Goal: Information Seeking & Learning: Learn about a topic

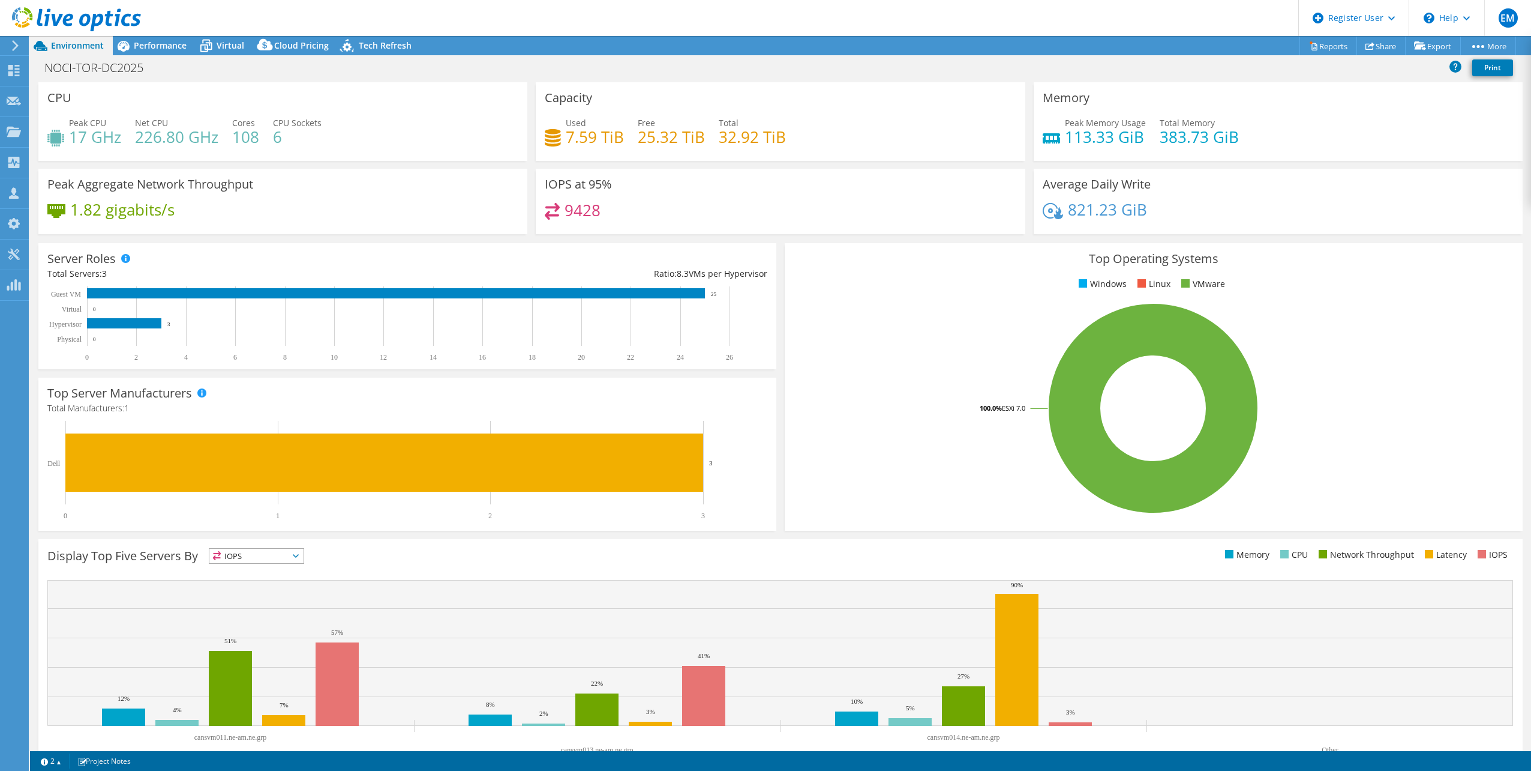
select select "USD"
drag, startPoint x: 628, startPoint y: 140, endPoint x: 565, endPoint y: 142, distance: 63.0
click at [565, 142] on div "Used 7.59 TiB Free 25.32 TiB Total 32.92 TiB" at bounding box center [780, 135] width 471 height 39
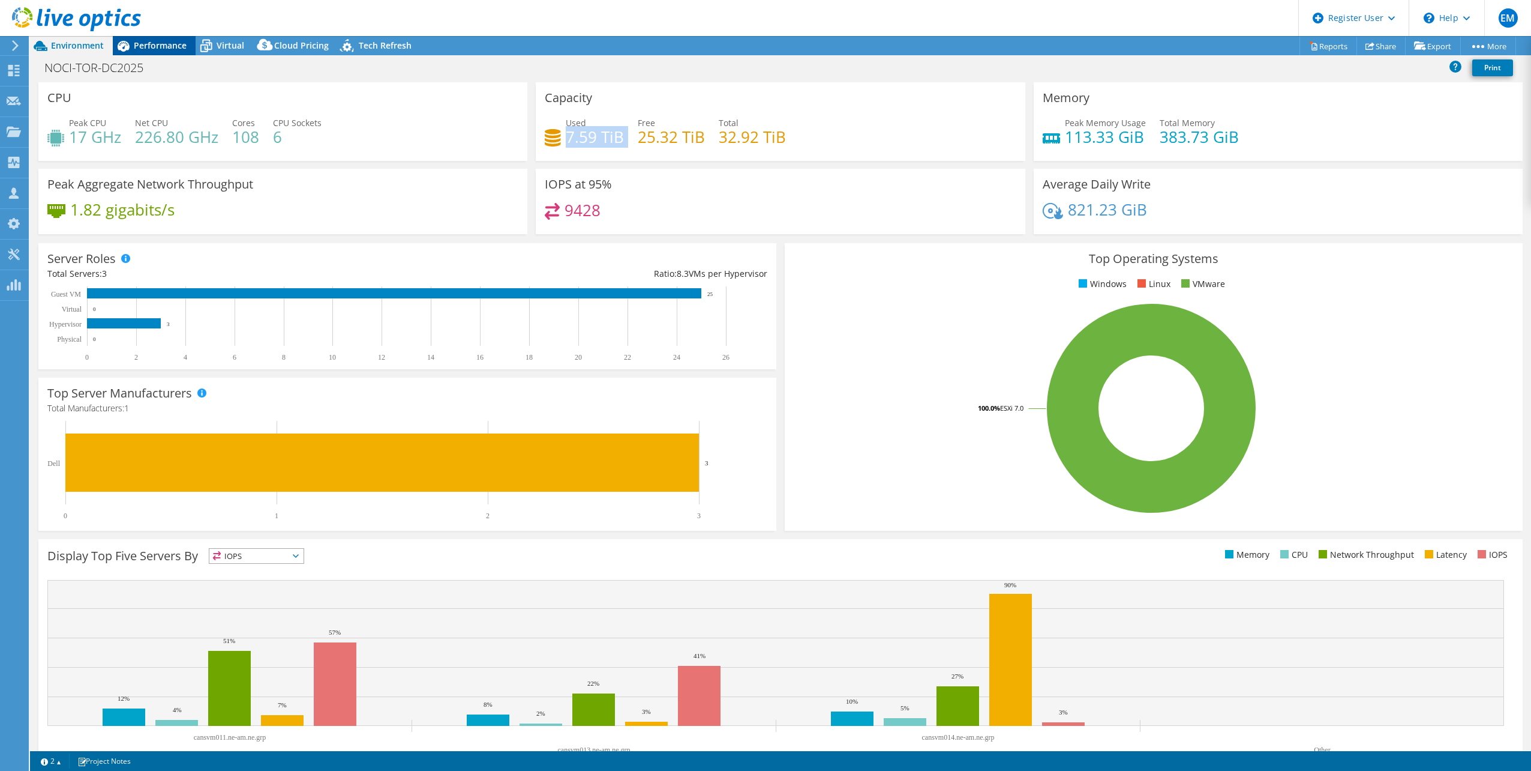
click at [158, 50] on span "Performance" at bounding box center [160, 45] width 53 height 11
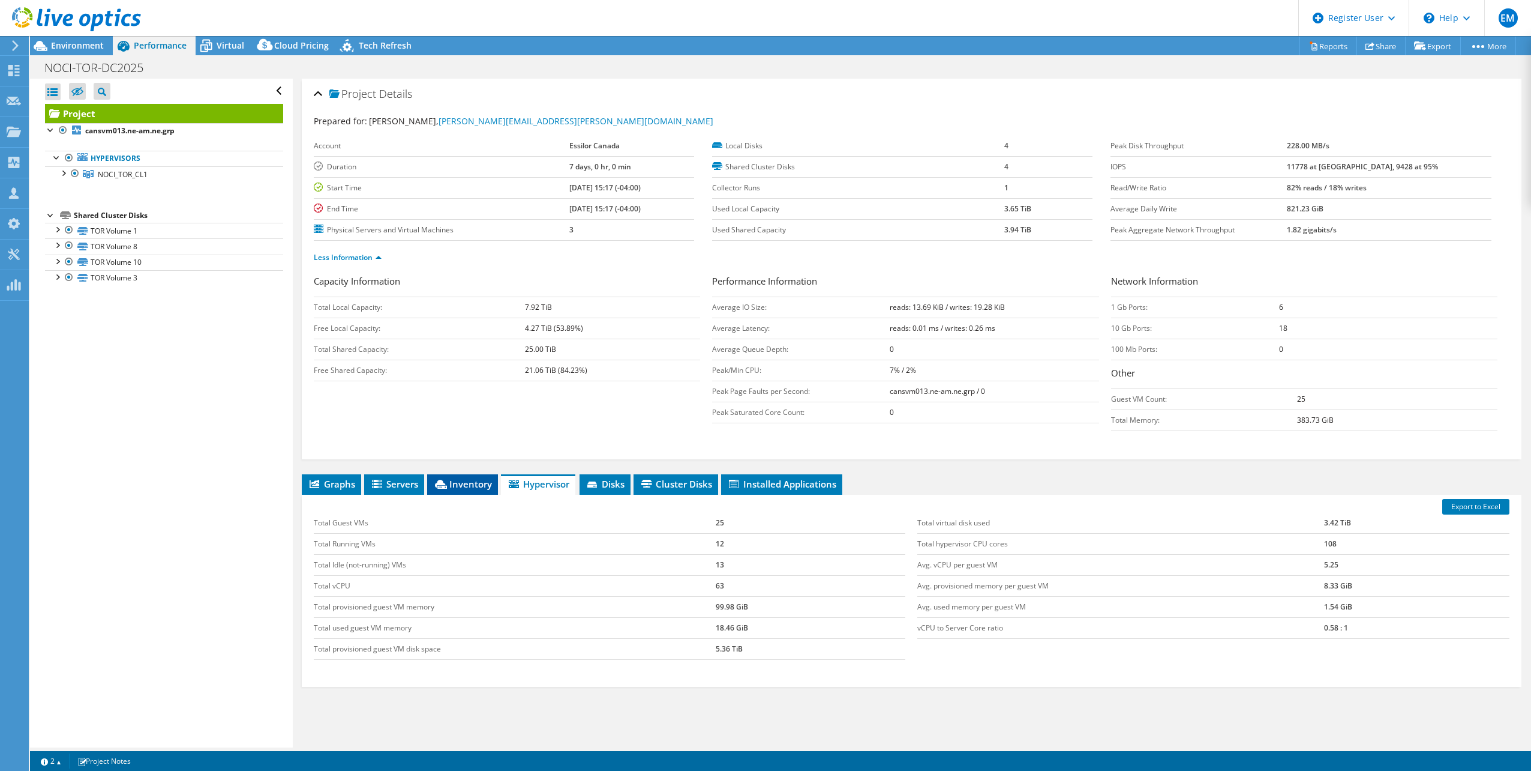
click at [463, 489] on span "Inventory" at bounding box center [462, 484] width 59 height 12
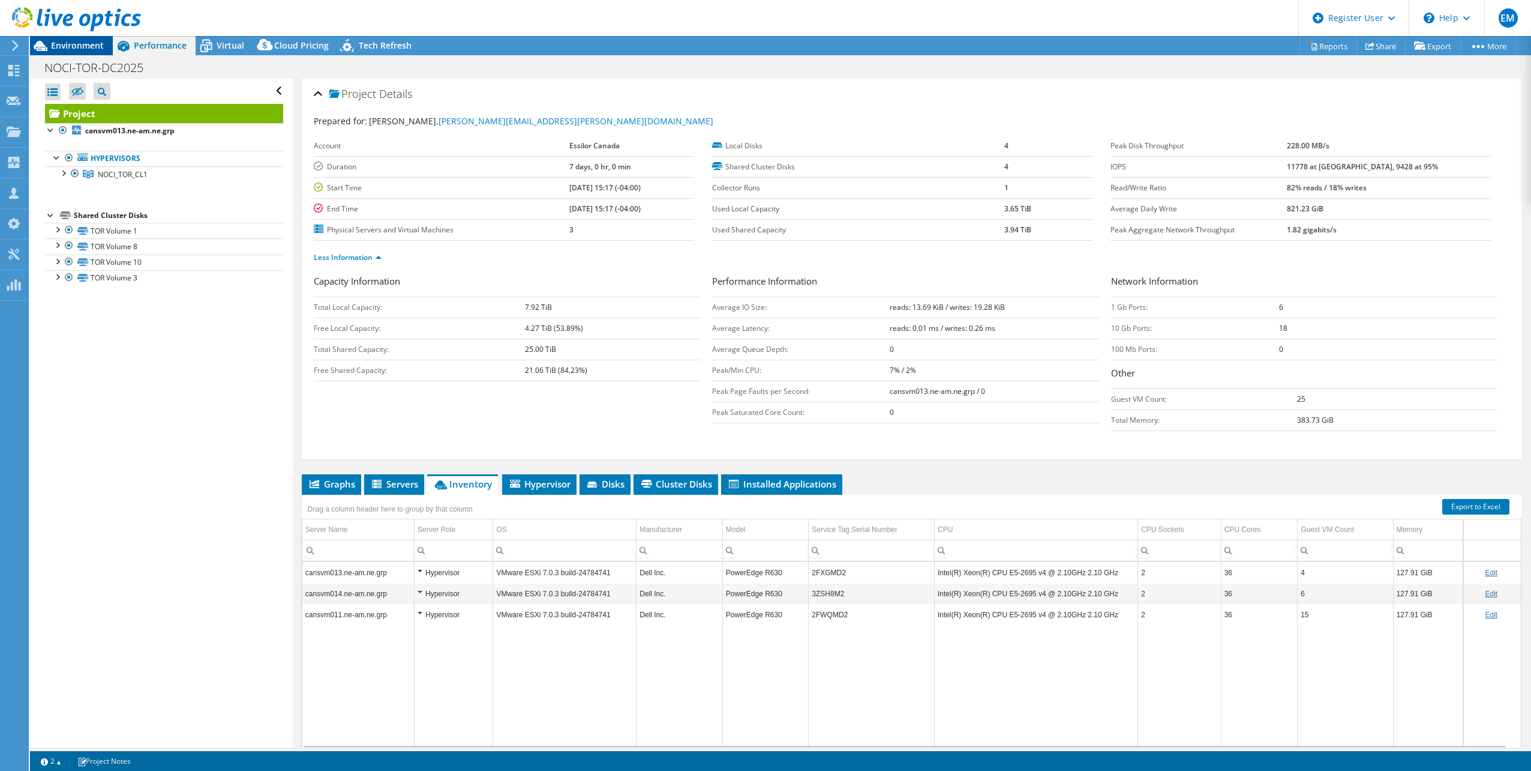
click at [74, 46] on span "Environment" at bounding box center [77, 45] width 53 height 11
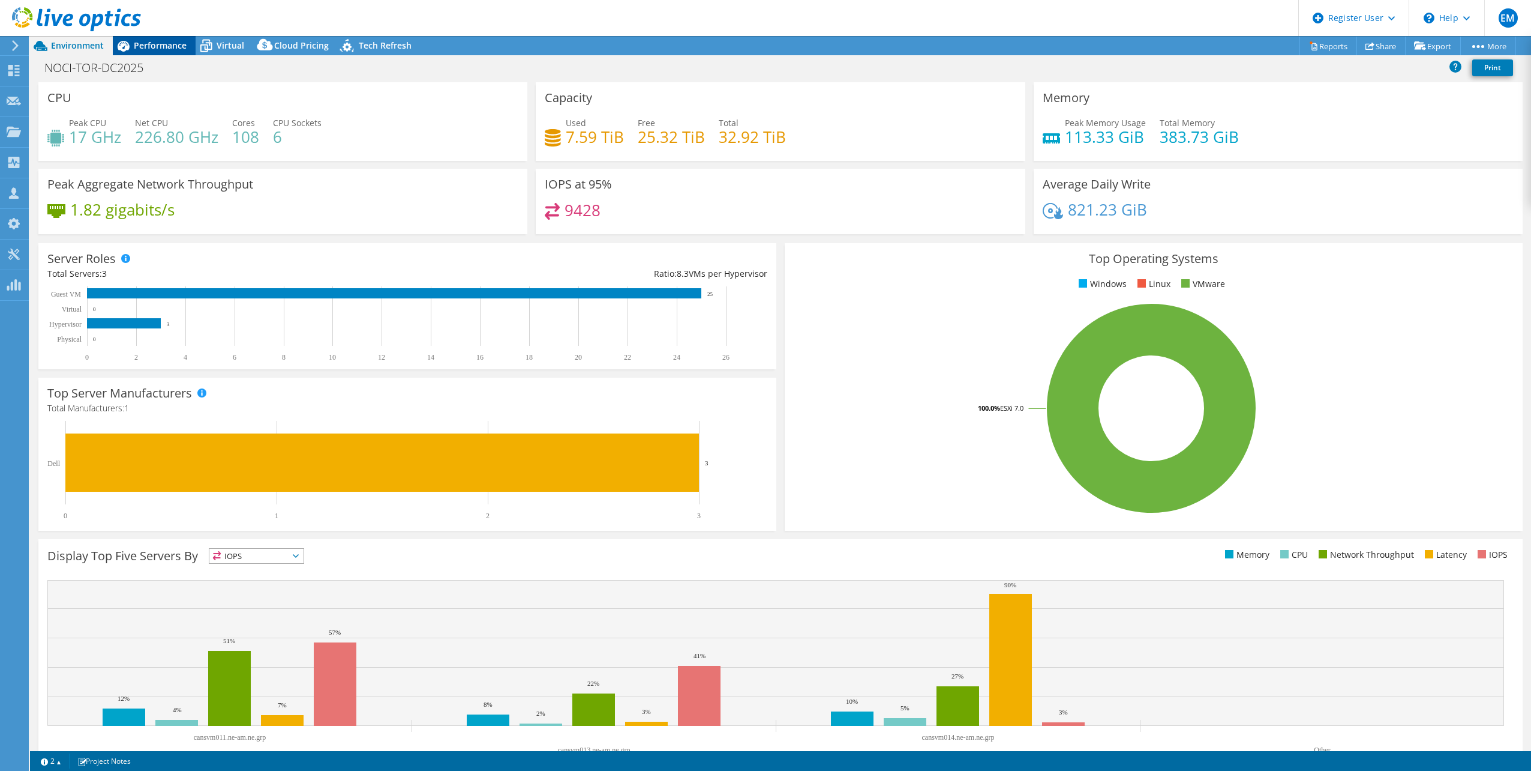
click at [155, 51] on div "Performance" at bounding box center [154, 45] width 83 height 19
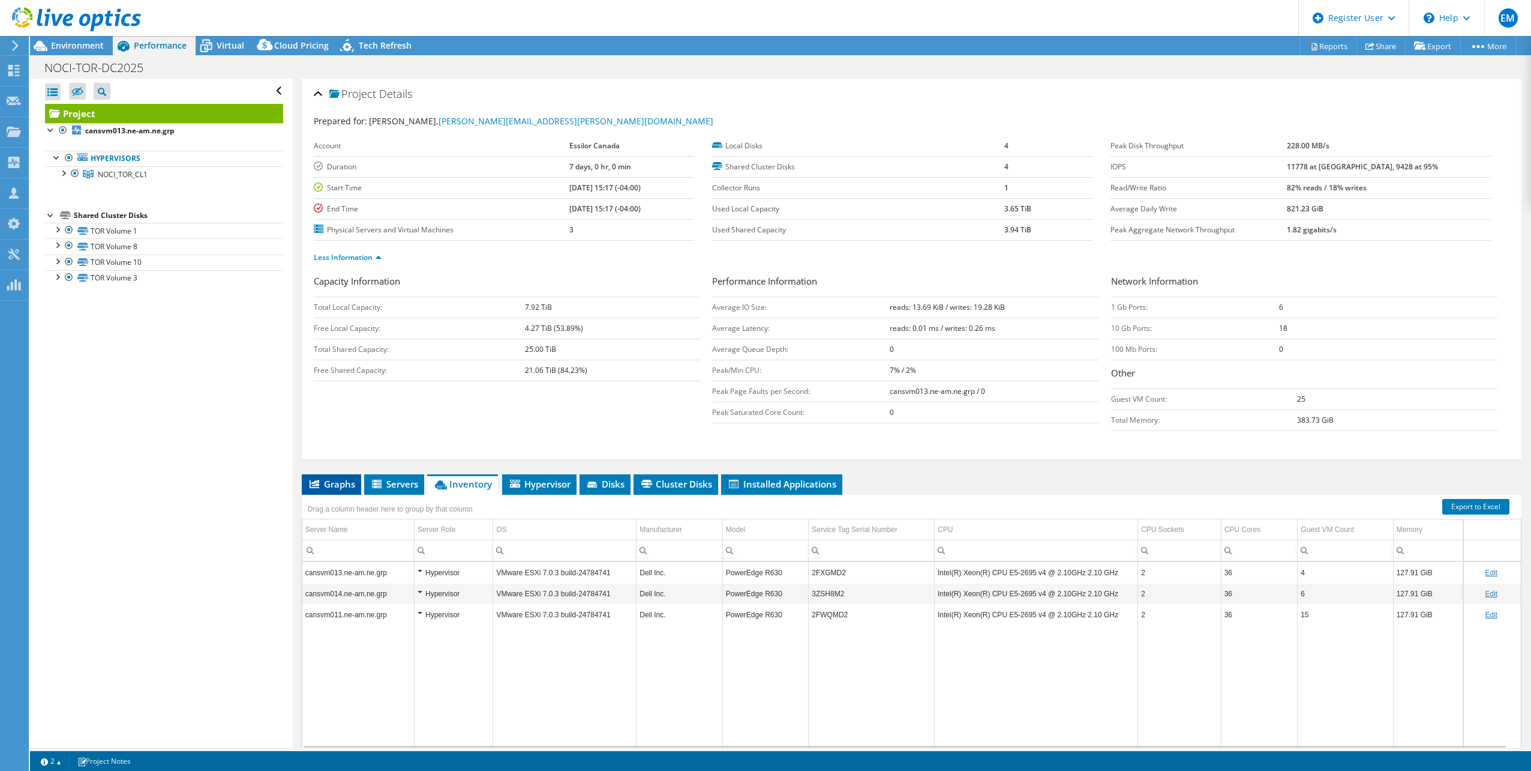
click at [329, 486] on span "Graphs" at bounding box center [331, 484] width 47 height 12
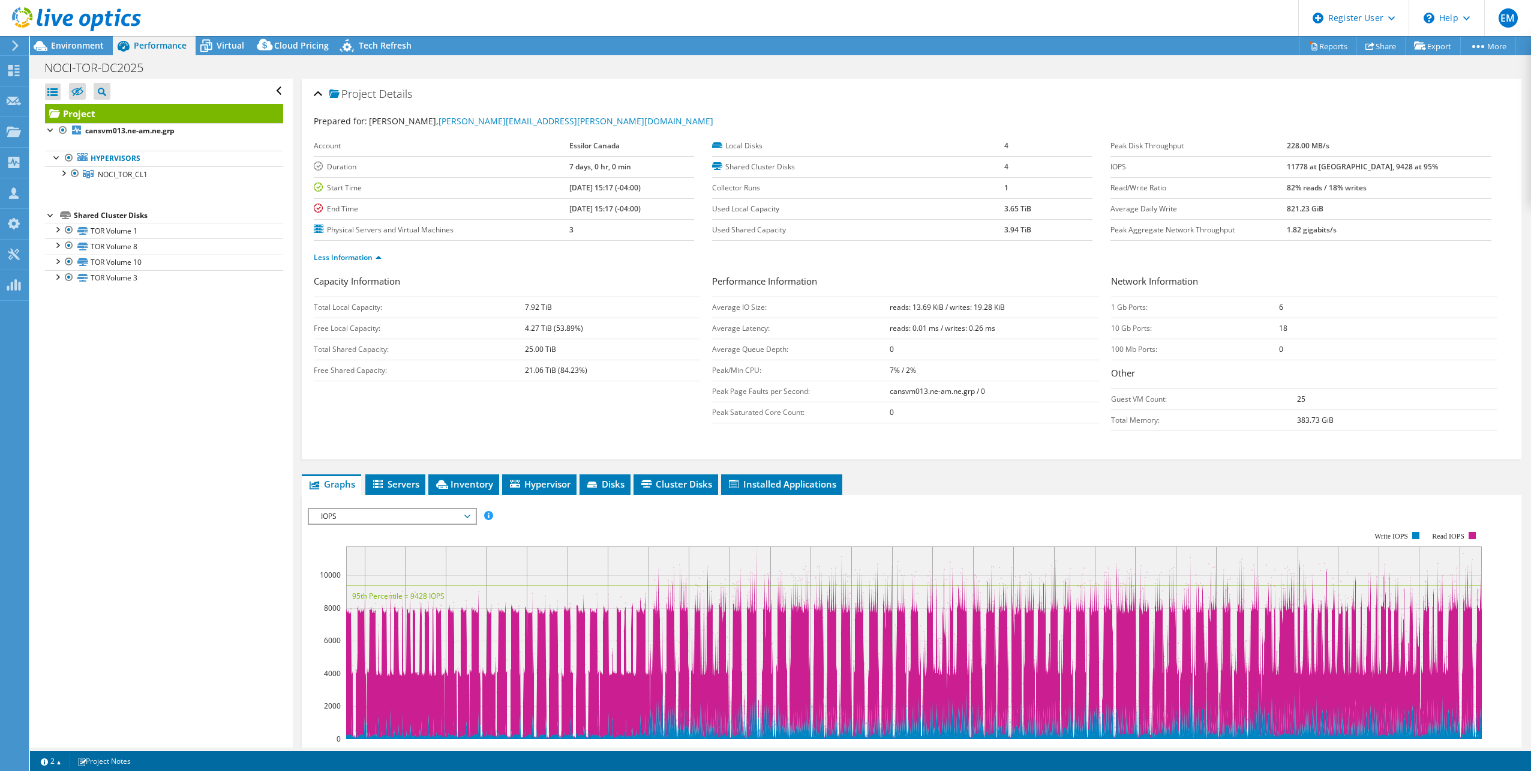
scroll to position [180, 0]
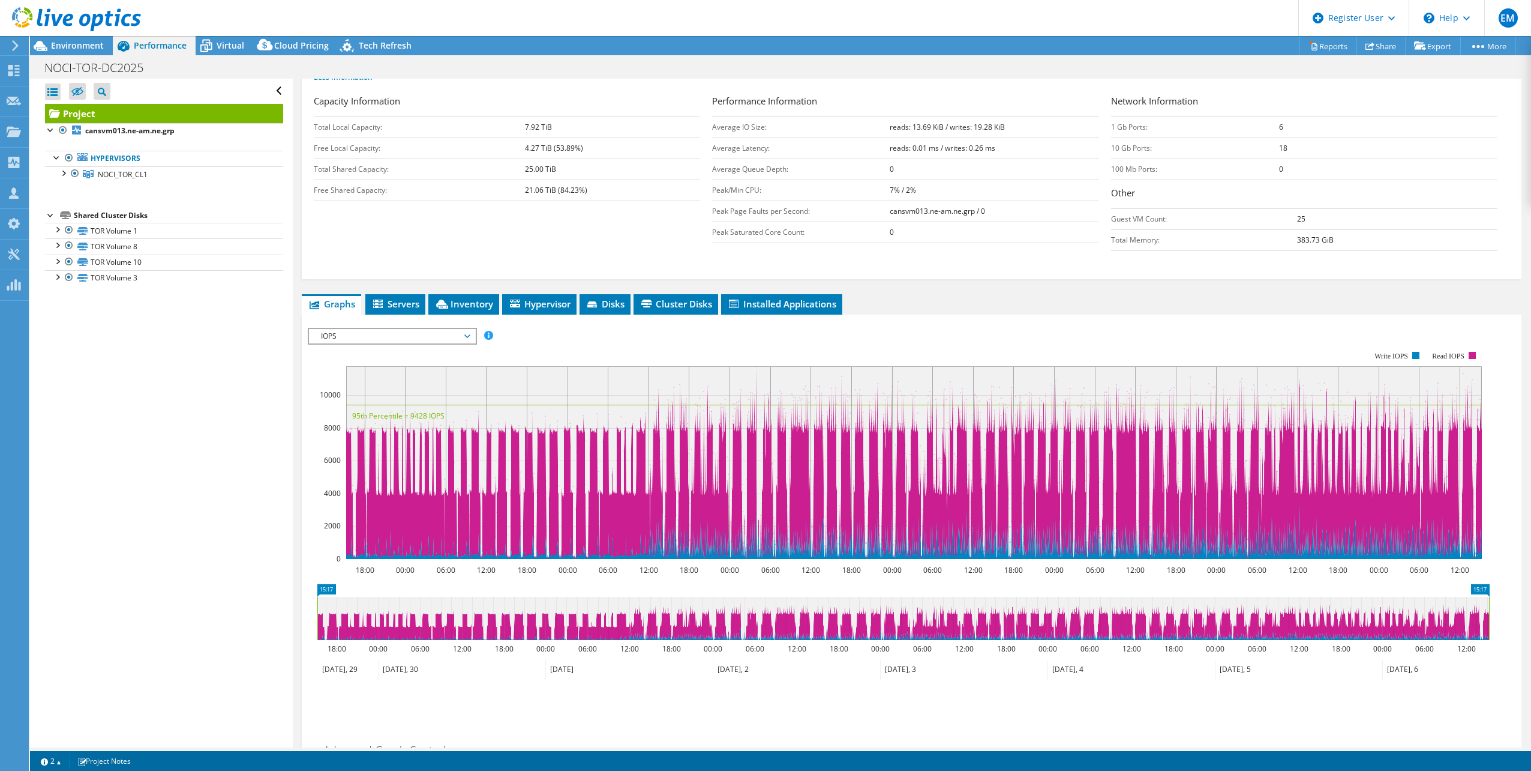
click at [442, 332] on span "IOPS" at bounding box center [392, 336] width 154 height 14
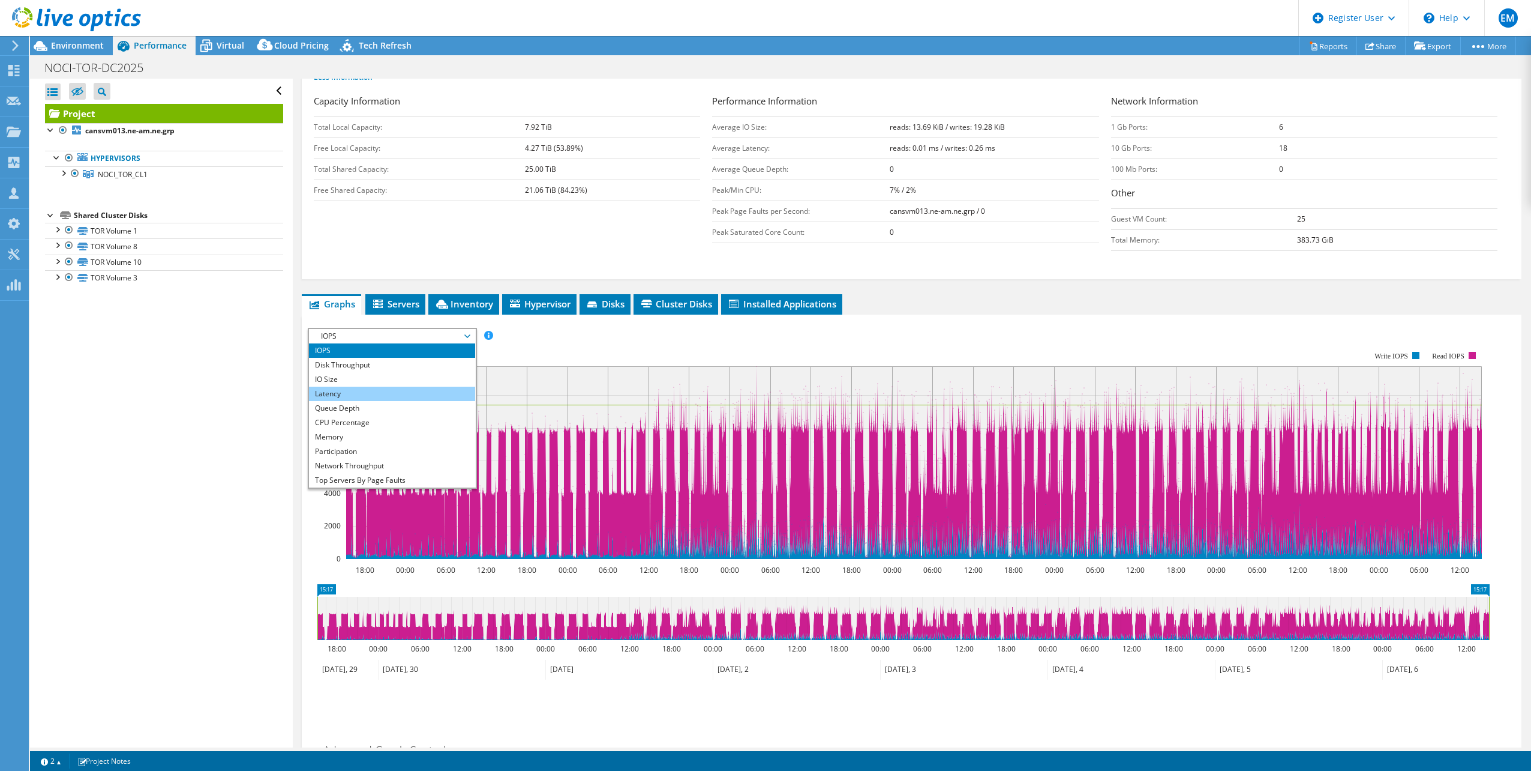
click at [356, 393] on li "Latency" at bounding box center [392, 393] width 166 height 14
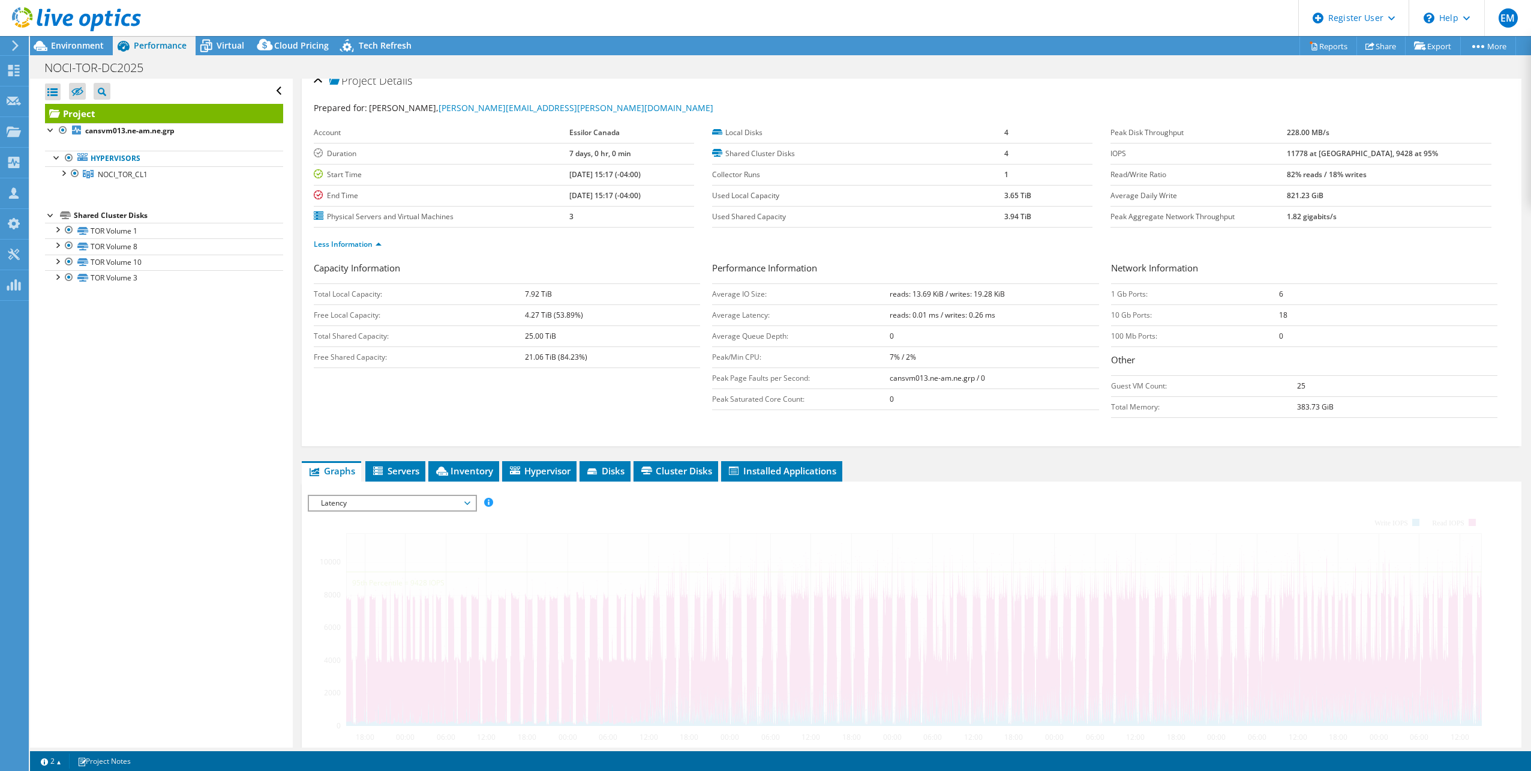
scroll to position [253, 0]
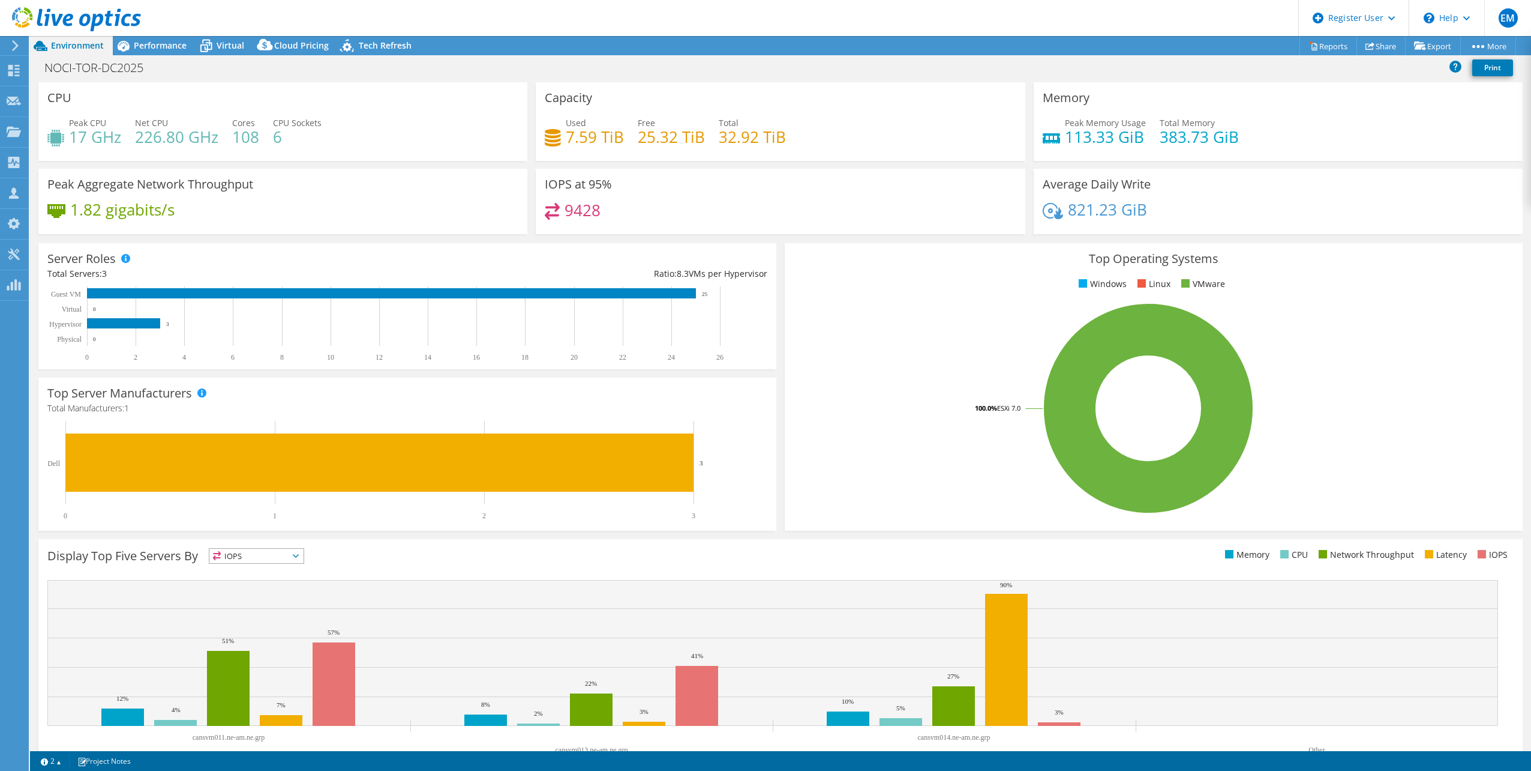
select select "USD"
click at [167, 45] on span "Performance" at bounding box center [160, 45] width 53 height 11
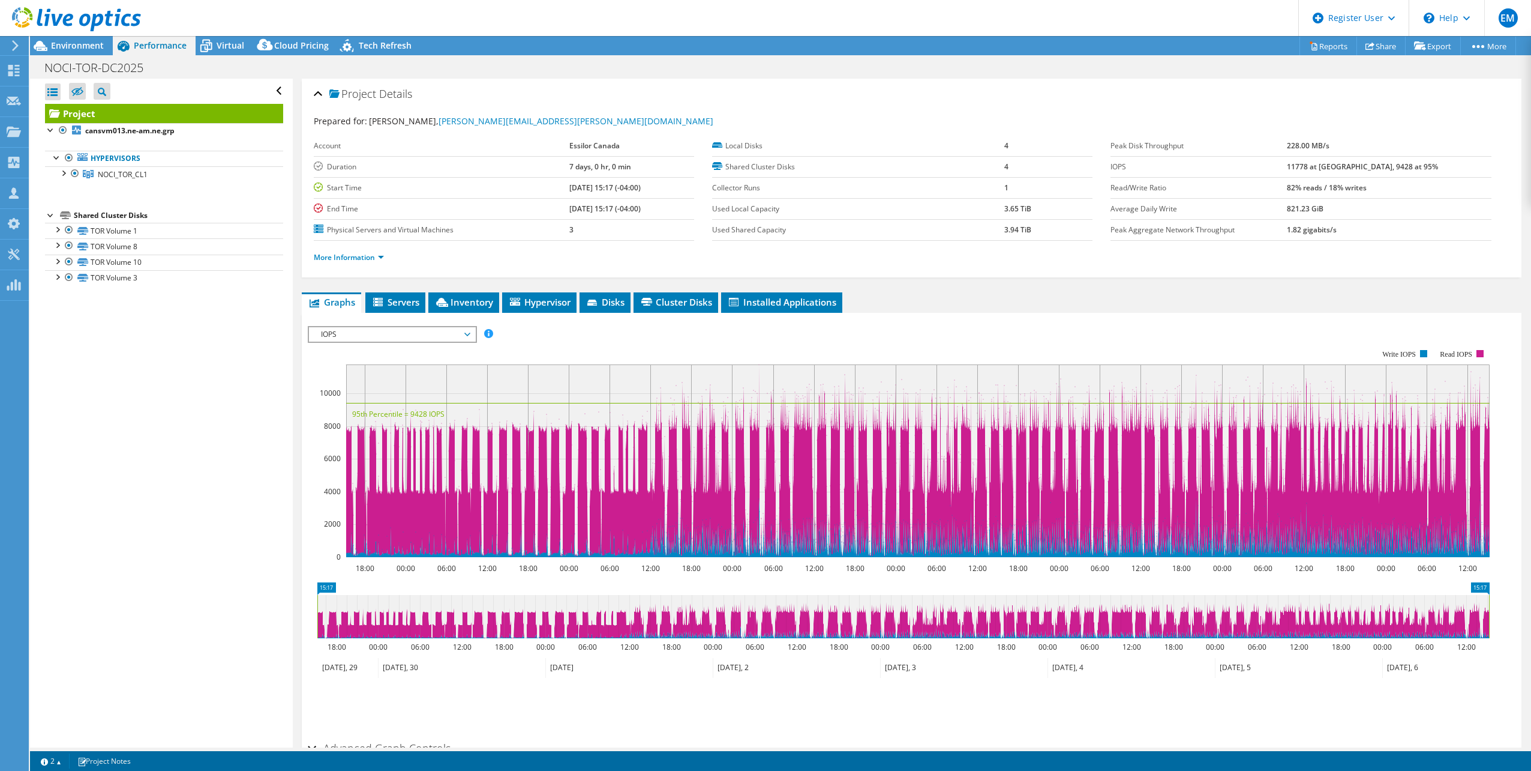
click at [469, 334] on span "IOPS" at bounding box center [392, 334] width 154 height 14
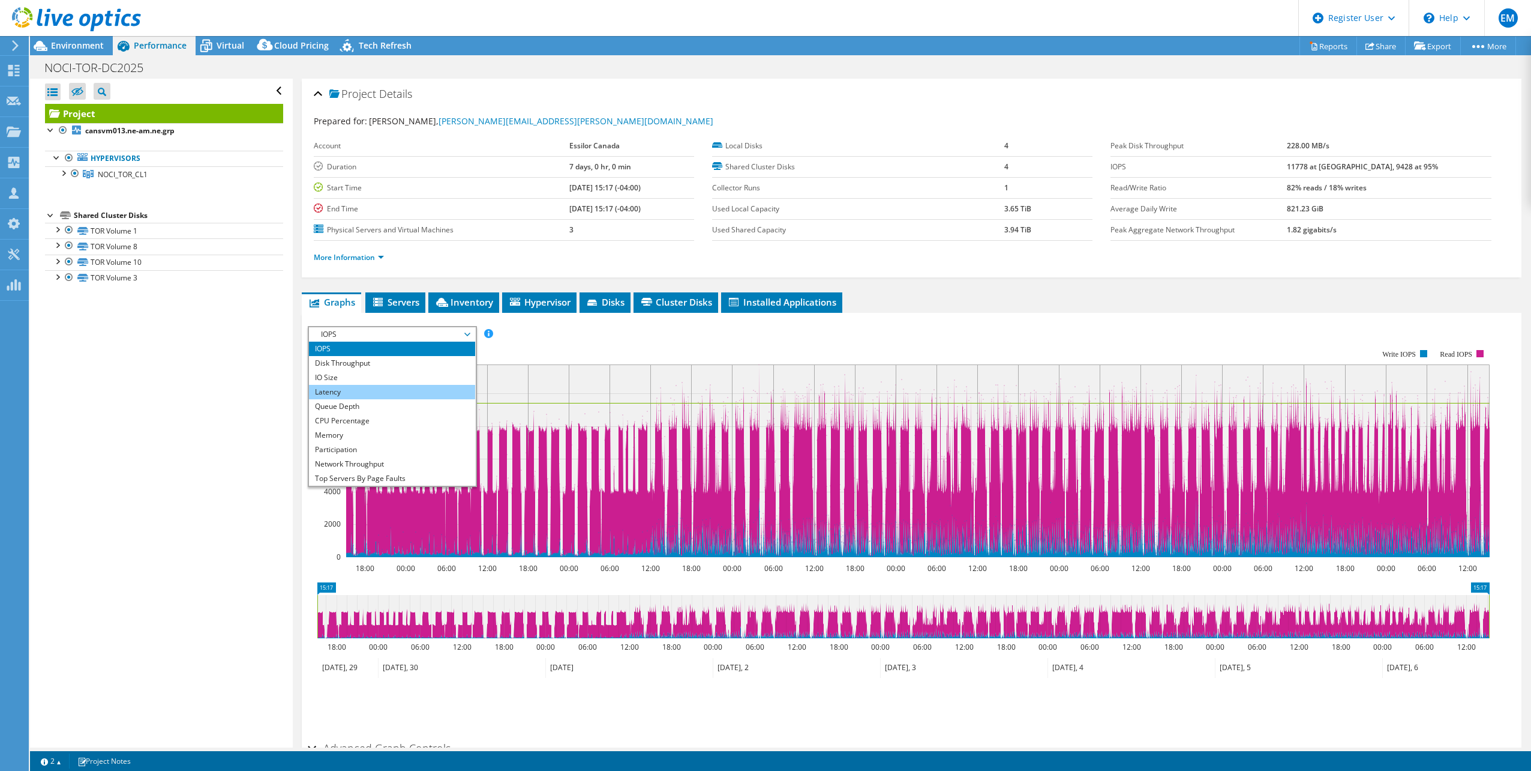
click at [350, 394] on li "Latency" at bounding box center [392, 392] width 166 height 14
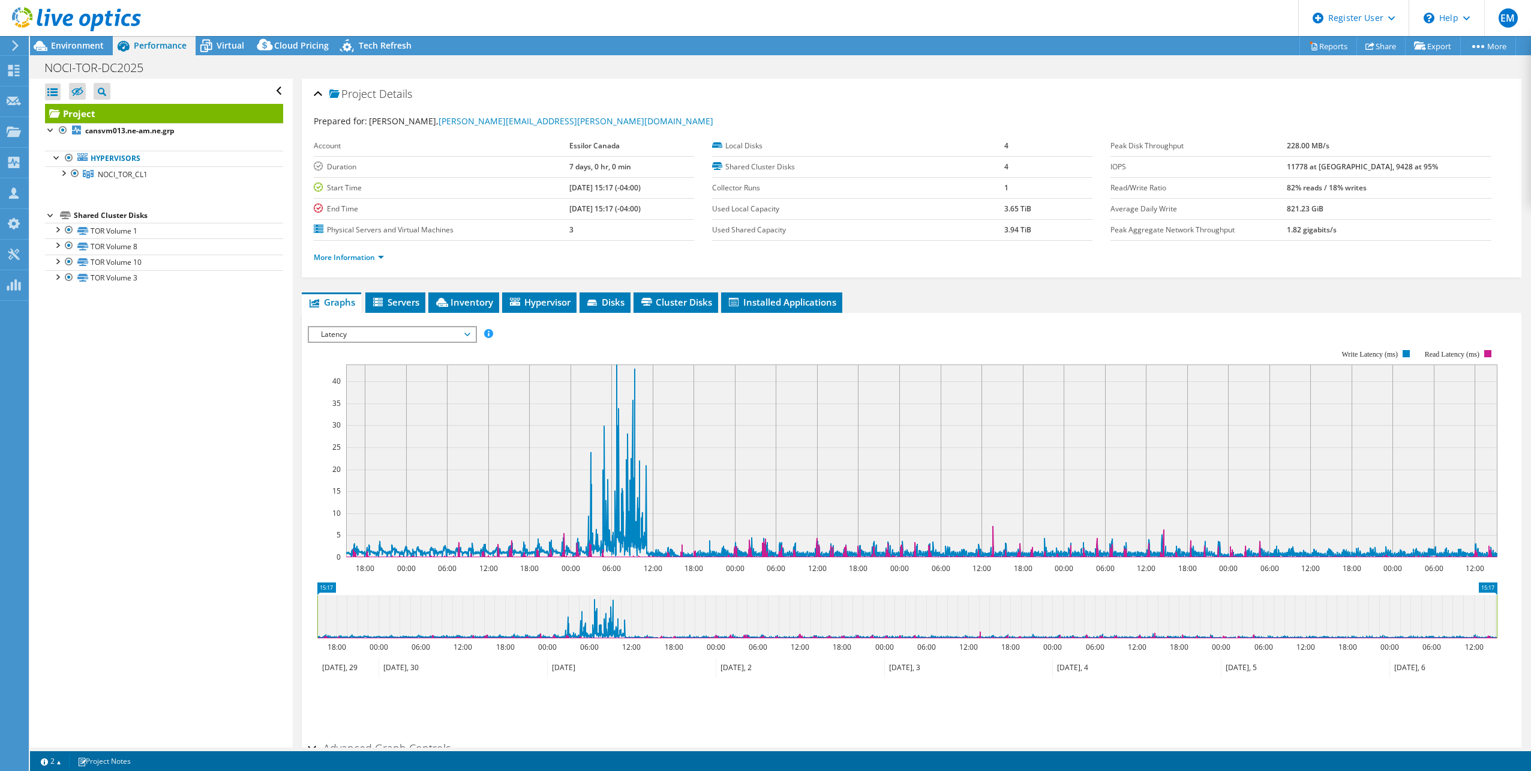
click at [464, 334] on span "Latency" at bounding box center [392, 334] width 154 height 14
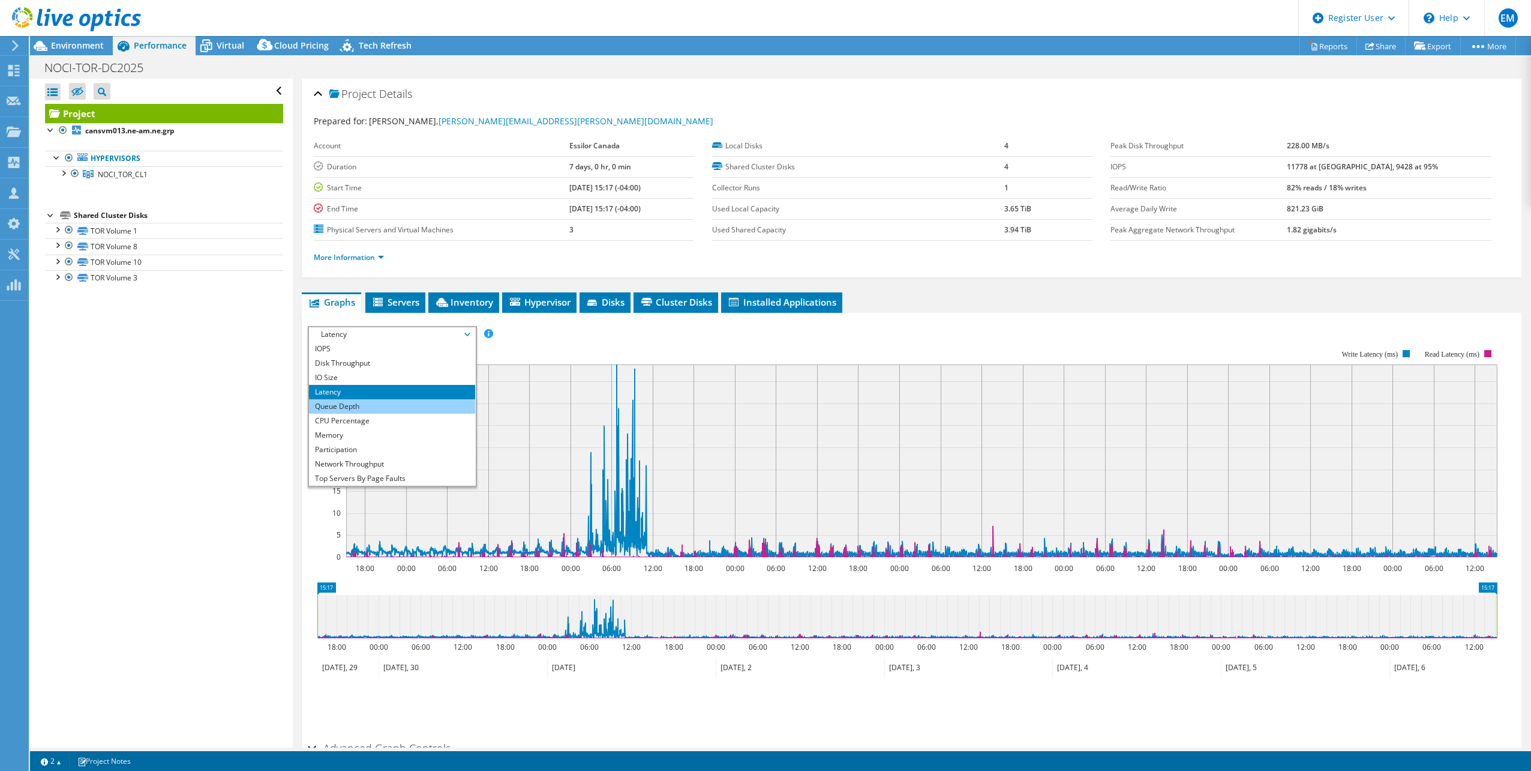
click at [361, 408] on li "Queue Depth" at bounding box center [392, 406] width 166 height 14
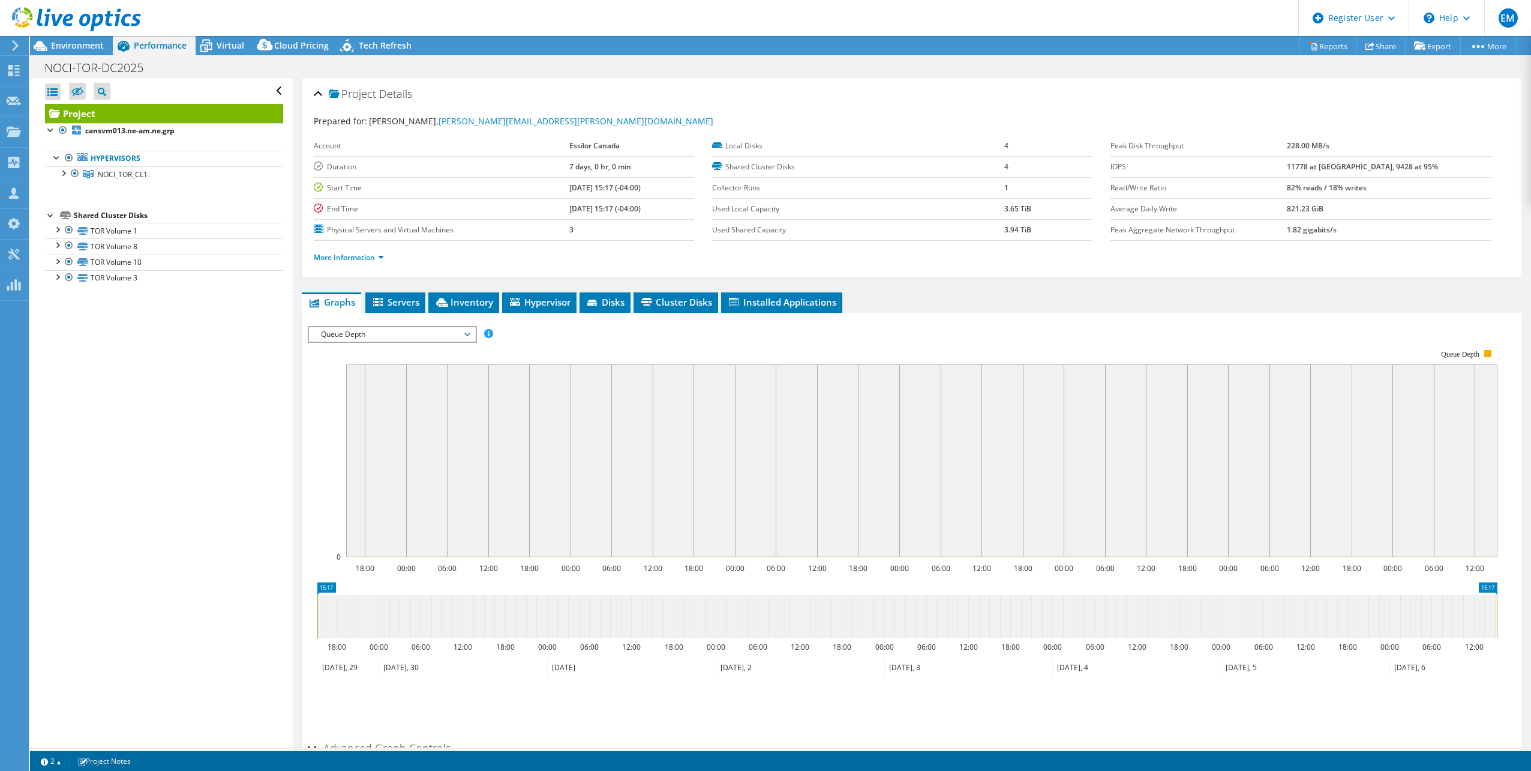
click at [472, 337] on span "Queue Depth" at bounding box center [392, 334] width 166 height 14
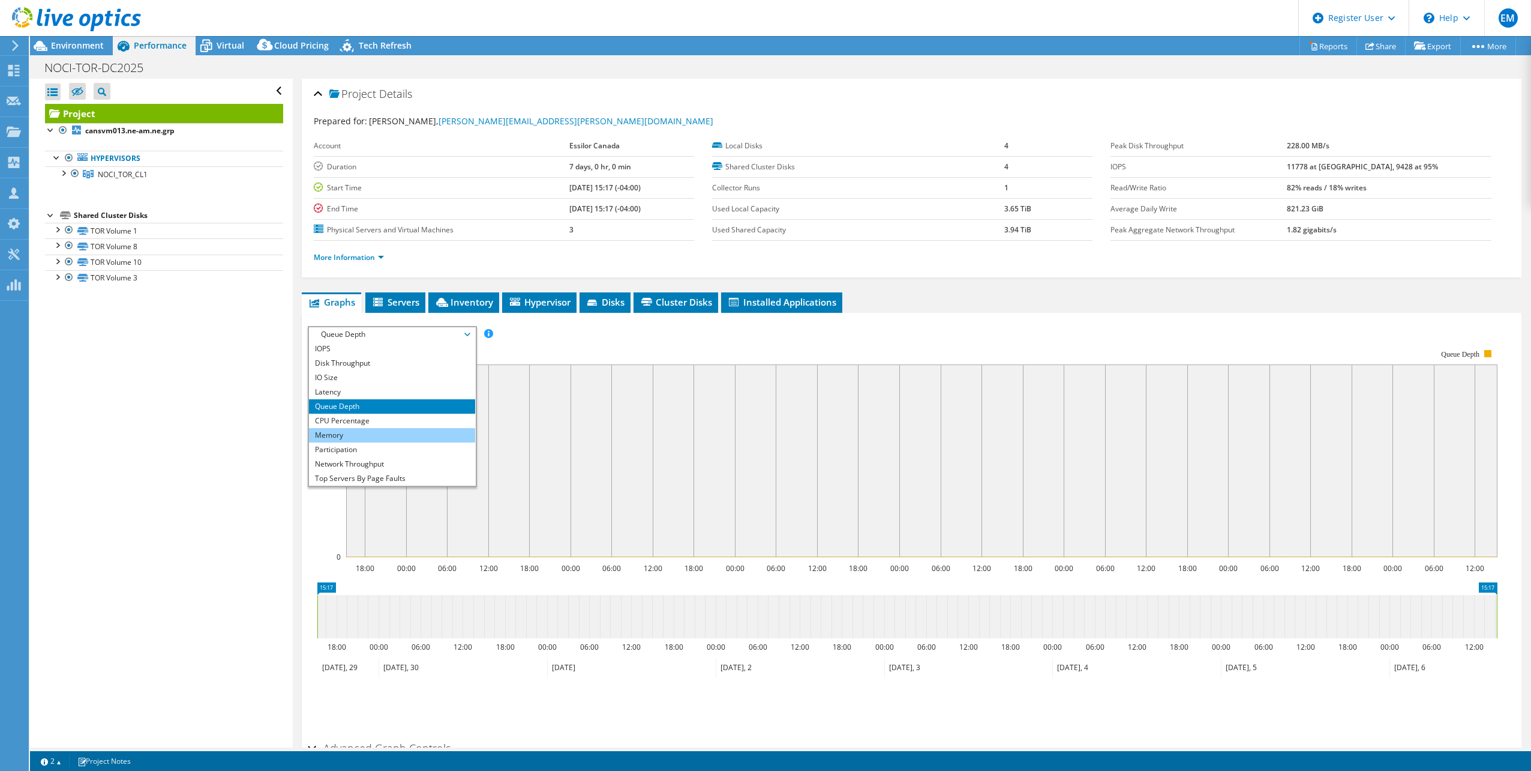
click at [362, 437] on li "Memory" at bounding box center [392, 435] width 166 height 14
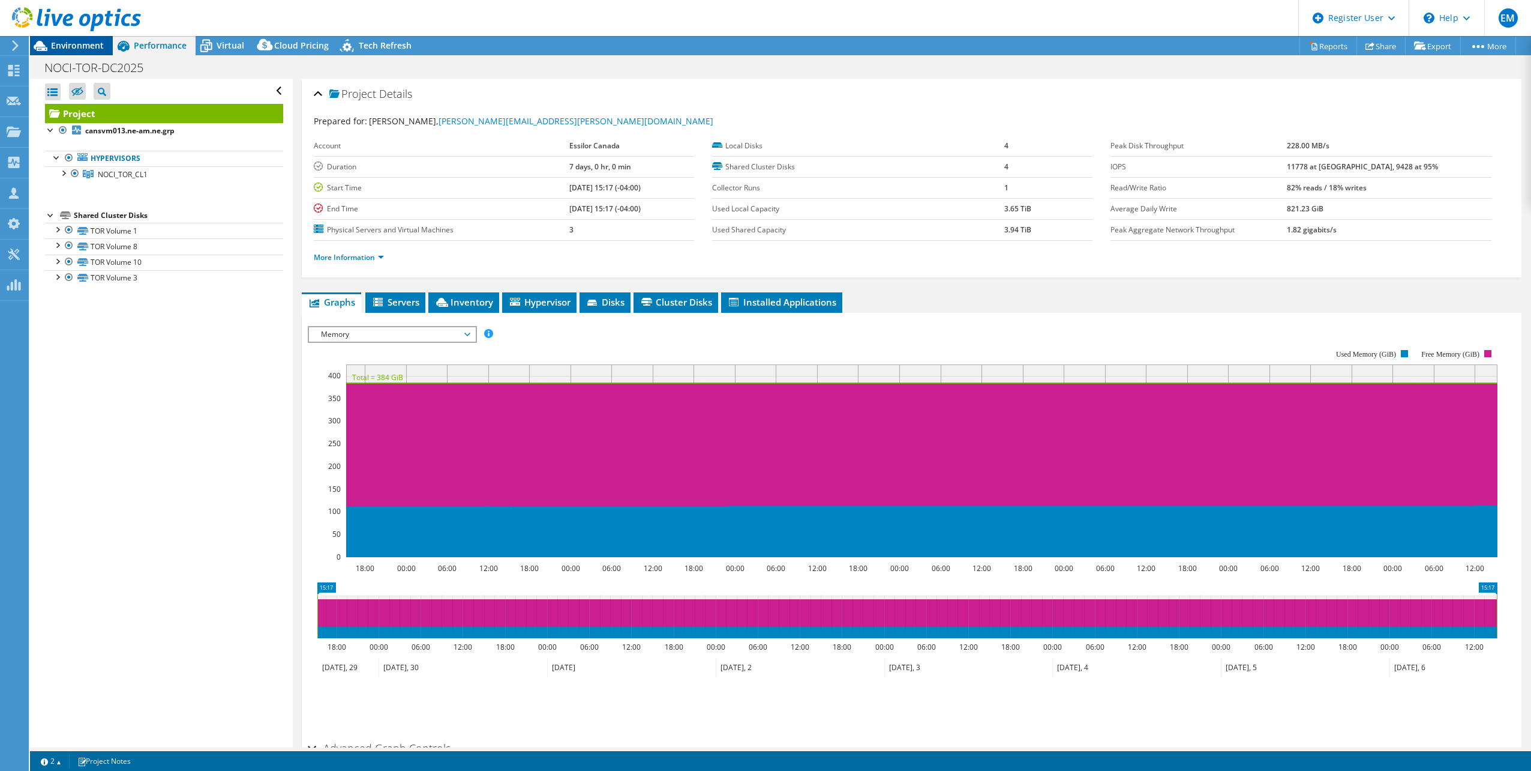
click at [61, 46] on span "Environment" at bounding box center [77, 45] width 53 height 11
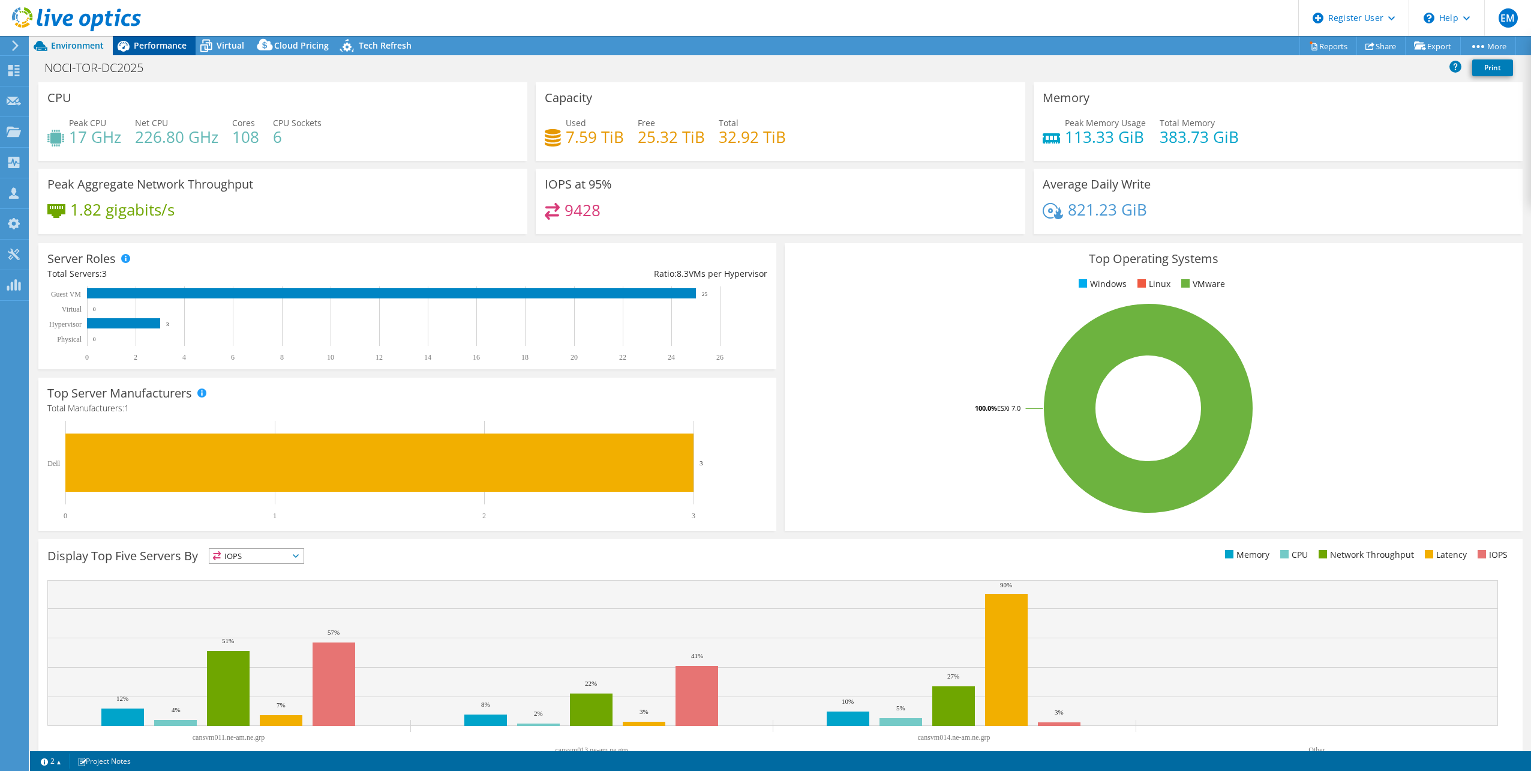
click at [161, 46] on span "Performance" at bounding box center [160, 45] width 53 height 11
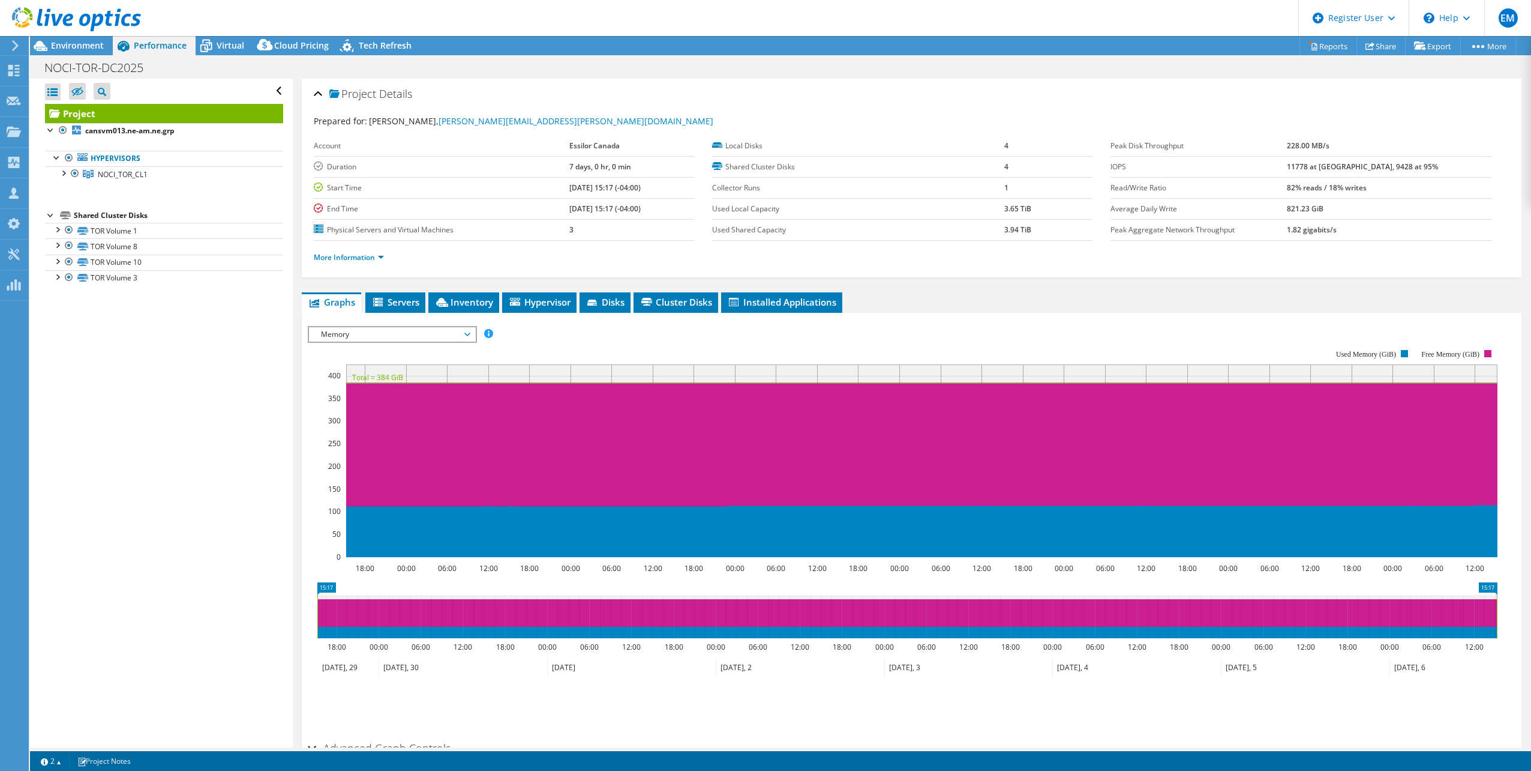
click at [463, 337] on span "Memory" at bounding box center [392, 334] width 154 height 14
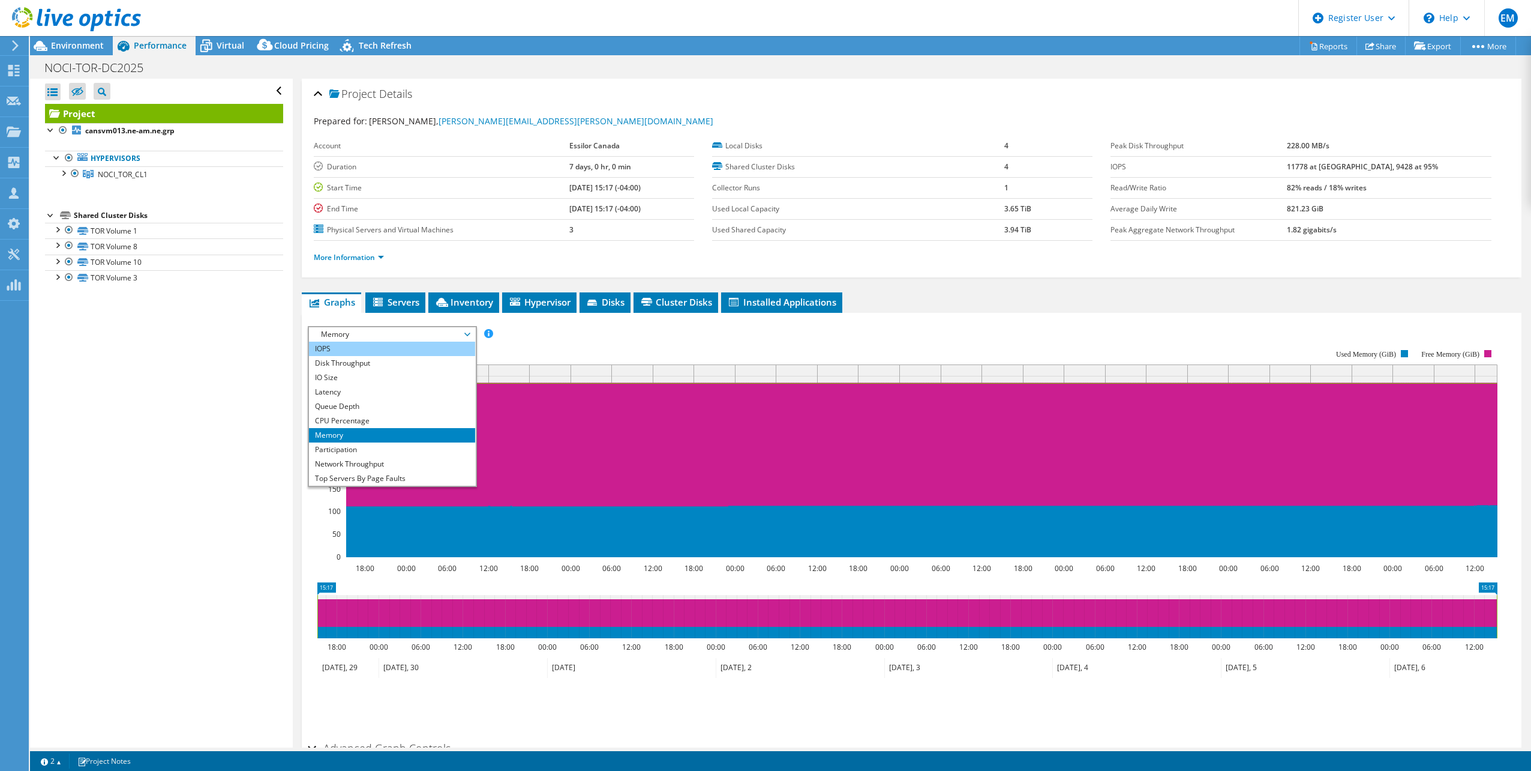
click at [343, 351] on li "IOPS" at bounding box center [392, 348] width 166 height 14
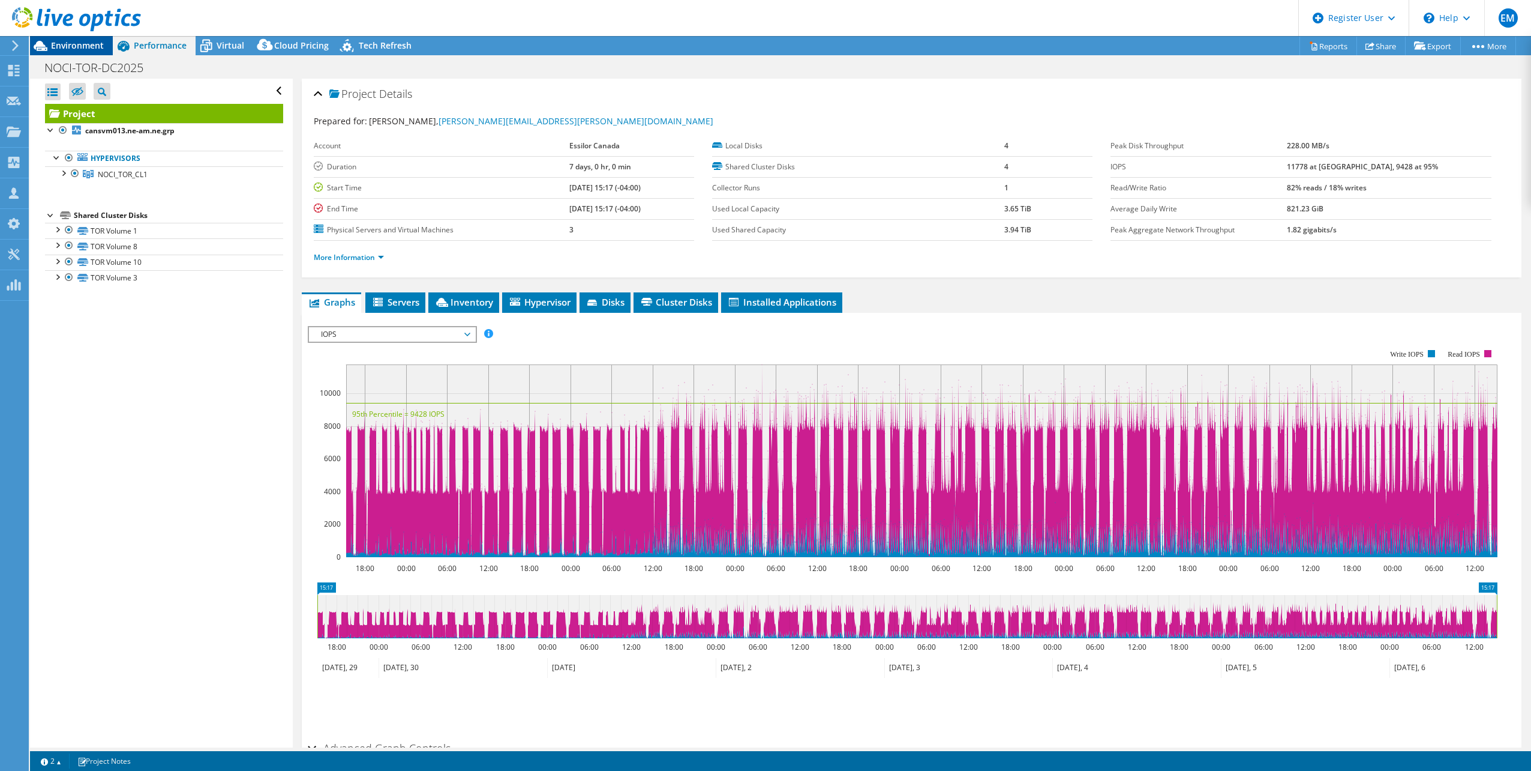
click at [78, 45] on span "Environment" at bounding box center [77, 45] width 53 height 11
